Goal: Ask a question

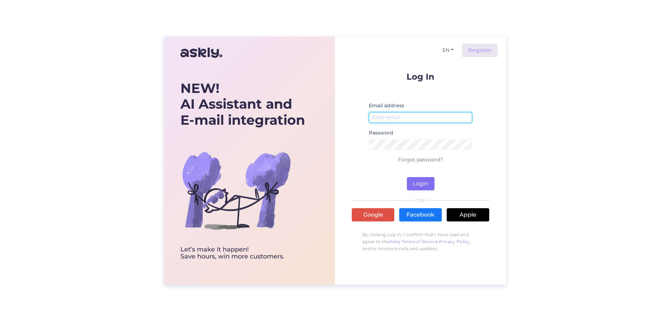
type input "[EMAIL_ADDRESS][DOMAIN_NAME]"
click at [420, 183] on button "Login" at bounding box center [421, 183] width 28 height 13
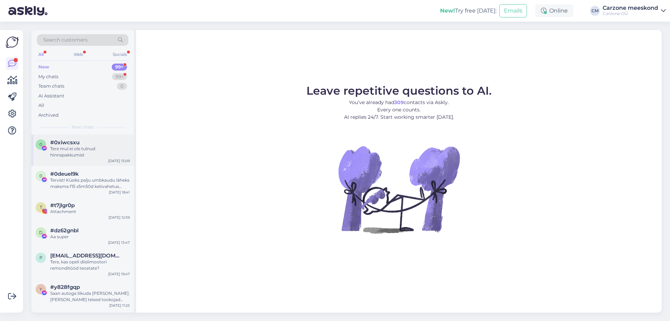
click at [86, 155] on div "Tere mul ei ole tulnud hinnapakkumist" at bounding box center [90, 152] width 80 height 13
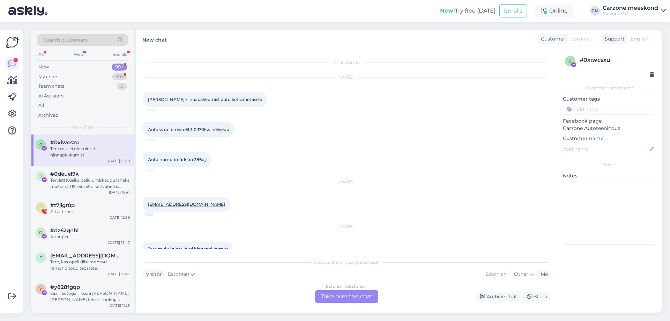
click at [194, 158] on span "Auto numbrimärk on 386djj" at bounding box center [177, 159] width 59 height 5
copy div "386djj 19:58"
click at [102, 186] on div "Tervist! Küsiks palju umbkaudu läheks maksma f15 x5m50d ketivahetus läbisõit ti…" at bounding box center [90, 183] width 80 height 13
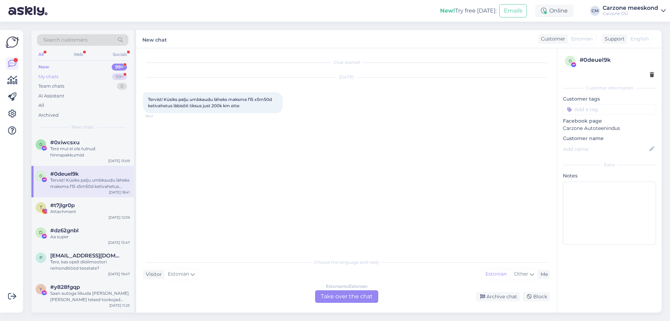
click at [54, 76] on div "My chats" at bounding box center [48, 76] width 20 height 7
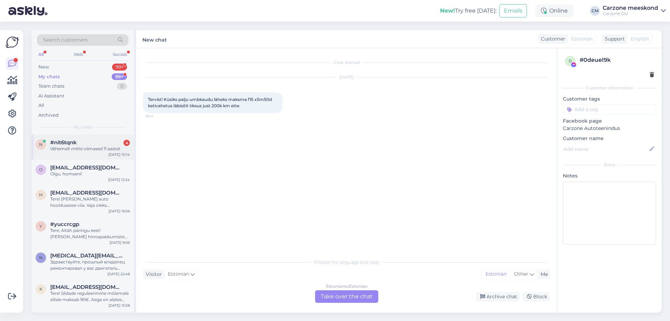
click at [62, 139] on span "#nit6tqnk" at bounding box center [63, 142] width 27 height 6
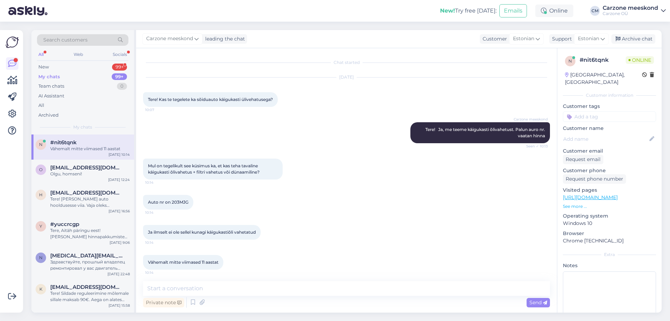
scroll to position [2, 0]
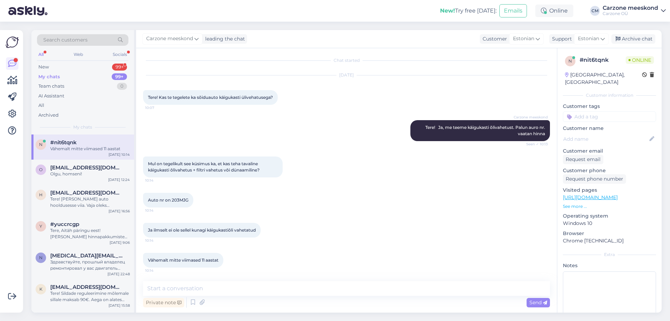
click at [231, 169] on span "Mul on tegelikult see küsimus ka, et kas teha tavaline käigukasti õlivahetus + …" at bounding box center [204, 167] width 112 height 12
click at [172, 230] on span "Ja ilmselt ei ole sellel kunagi käigukastiõli vahetatud" at bounding box center [202, 229] width 108 height 5
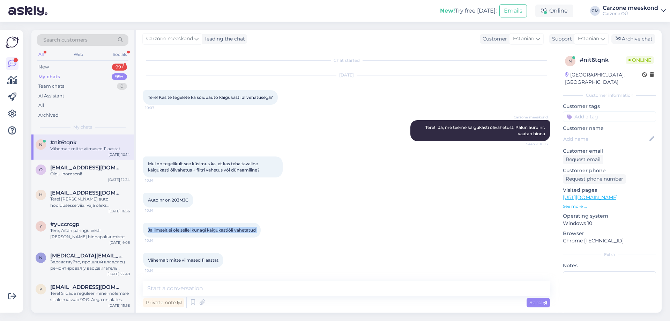
click at [172, 230] on span "Ja ilmselt ei ole sellel kunagi käigukastiõli vahetatud" at bounding box center [202, 229] width 108 height 5
click at [192, 259] on span "Vähemalt mitte viimased 11 aastat" at bounding box center [183, 259] width 71 height 5
click at [184, 202] on span "Auto nr on 203MJG" at bounding box center [168, 199] width 40 height 5
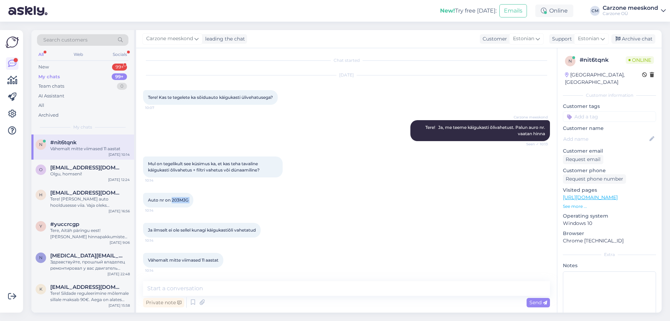
click at [184, 202] on span "Auto nr on 203MJG" at bounding box center [168, 199] width 40 height 5
copy div "203MJG 10:14"
click at [244, 287] on textarea at bounding box center [346, 288] width 407 height 15
type textarea "T"
type textarea "Kas tegemist on Toyota Avensisega?"
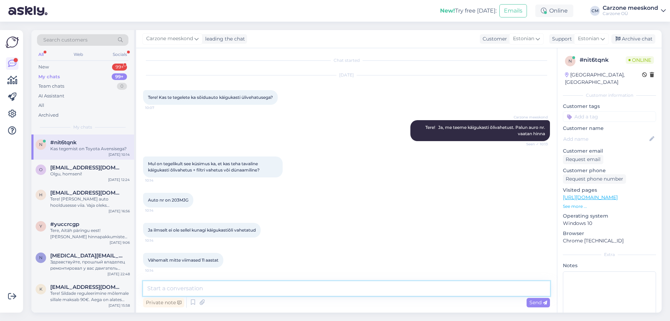
scroll to position [32, 0]
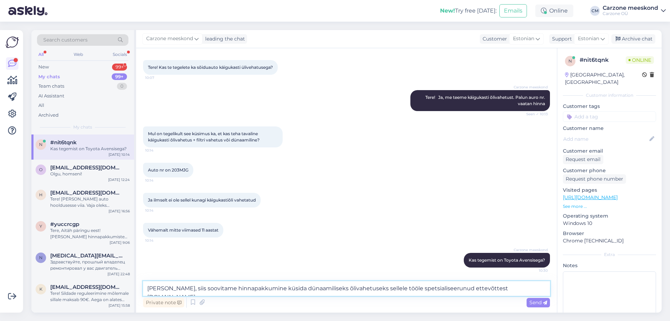
drag, startPoint x: 476, startPoint y: 289, endPoint x: 533, endPoint y: 288, distance: 56.2
click at [533, 288] on textarea "[PERSON_NAME], siis soovitame hinnapakkumine küsida dünaamiliseks õlivahetuseks…" at bounding box center [346, 288] width 407 height 15
type textarea "[PERSON_NAME], siis soovitame hinnapakkumine küsida dünaamiliseks õlivahetuseks…"
click at [542, 299] on div "Send" at bounding box center [538, 302] width 23 height 9
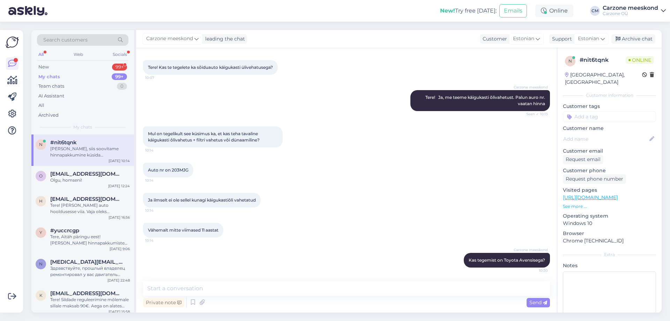
scroll to position [75, 0]
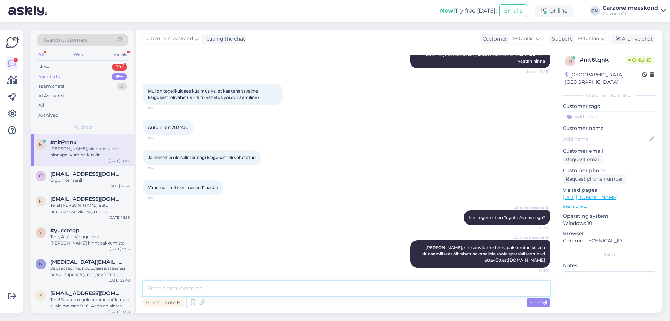
click at [323, 288] on textarea at bounding box center [346, 288] width 407 height 15
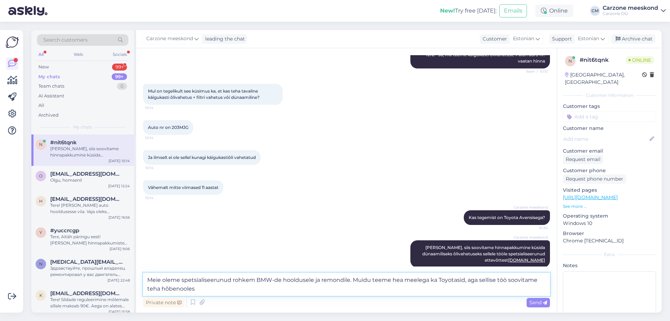
type textarea "Meie oleme spetsialiseerunud rohkem BMW-de hooldusele ja remondile. Muidu teeme…"
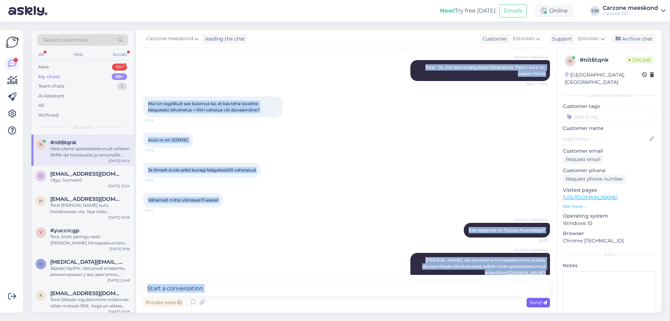
scroll to position [117, 0]
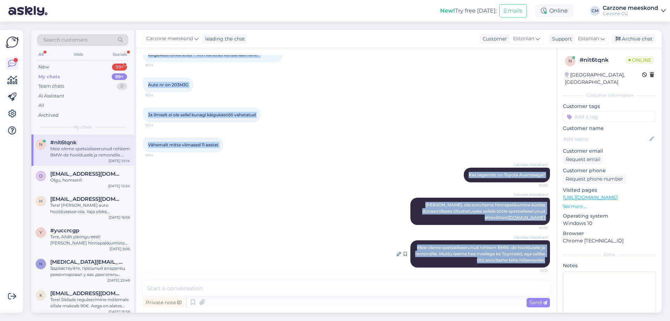
drag, startPoint x: 147, startPoint y: 98, endPoint x: 543, endPoint y: 261, distance: 428.3
click at [543, 261] on div "Chat started [DATE] Tere! Kas te tegelete ka sõiduauto käigukasti ülivehatusega…" at bounding box center [349, 165] width 413 height 220
copy div "Tere! Kas te tegelete ka sõiduauto käigukasti ülivehatusega? 10:07 Carzone mees…"
click at [331, 220] on div "Carzone meeskond [PERSON_NAME], siis soovitame hinnapakkumine küsida dünaamilis…" at bounding box center [346, 211] width 407 height 43
